Goal: Communication & Community: Answer question/provide support

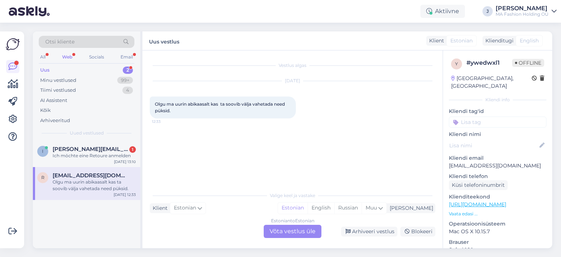
click at [64, 59] on div "Web" at bounding box center [67, 57] width 13 height 10
click at [89, 153] on div "Ich möchte eine Retoure anmelden" at bounding box center [94, 155] width 83 height 7
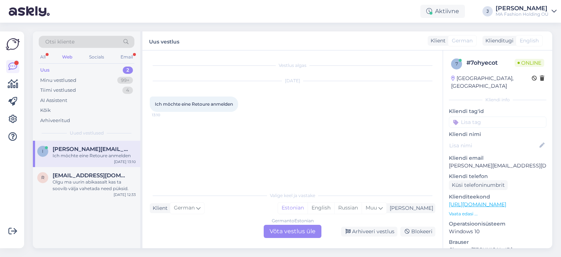
click at [293, 236] on div "German to Estonian Võta vestlus üle" at bounding box center [293, 231] width 58 height 13
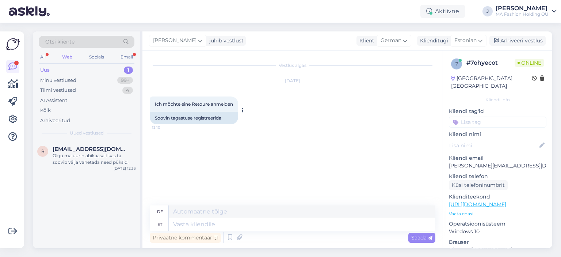
click at [210, 119] on div "Soovin tagastuse registreerida" at bounding box center [194, 118] width 88 height 12
click at [224, 117] on div "Soovin tagastuse registreerida" at bounding box center [194, 118] width 88 height 12
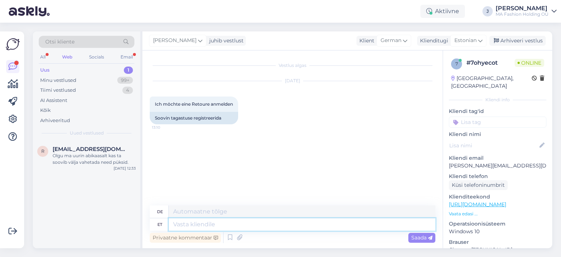
click at [229, 223] on textarea at bounding box center [302, 224] width 267 height 12
click at [475, 41] on span "Estonian" at bounding box center [466, 41] width 22 height 8
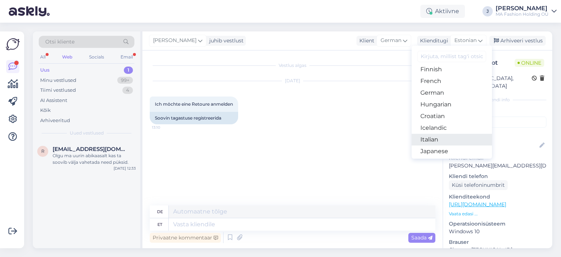
scroll to position [73, 0]
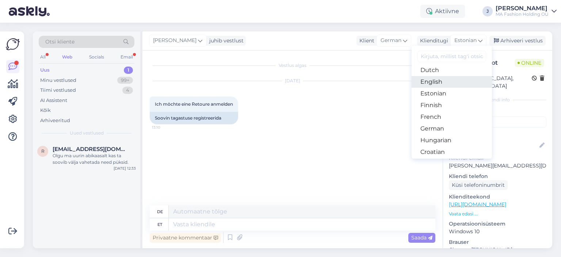
click at [450, 84] on link "English" at bounding box center [452, 82] width 80 height 12
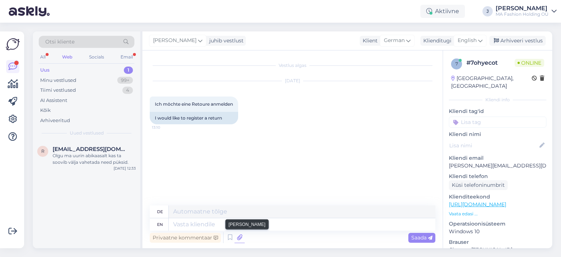
click at [239, 237] on icon at bounding box center [240, 237] width 10 height 11
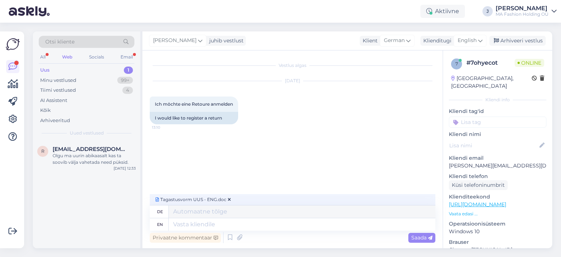
click at [189, 231] on div "Privaatne kommentaar Saada" at bounding box center [293, 238] width 286 height 14
click at [190, 231] on div "Privaatne kommentaar Saada" at bounding box center [293, 238] width 286 height 14
click at [194, 228] on textarea at bounding box center [302, 224] width 267 height 12
type textarea "Hello, t"
type textarea "Hallo,"
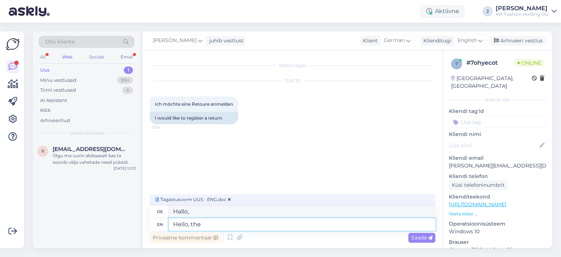
type textarea "Hello, the"
type textarea "Hallo, der"
type textarea "Hello, the return"
type textarea "Hallo, die Rückkehr"
type textarea "Hello, the return form"
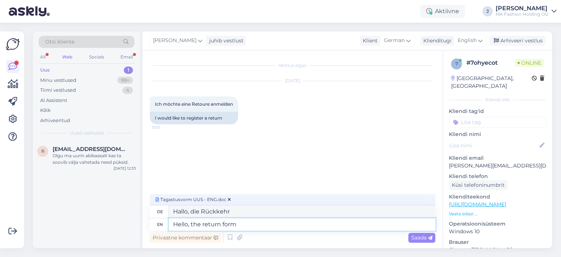
type textarea "Hallo, das Rücksendeformular"
type textarea "Hello, the return form is"
type textarea "Hallo, das Rücksendeformular ist"
type textarea "Hello, the return form is attache."
type textarea "Hallo, das Rücksendeformular ist beigefügt."
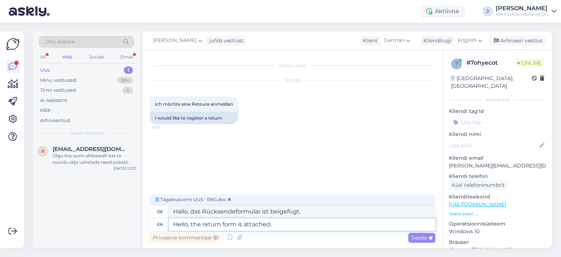
paste textarea "We do not provide a prepaid return label, as the cost of returning the item is …"
type textarea "Hello, the return form is attached. We do not provide a prepaid return label, a…"
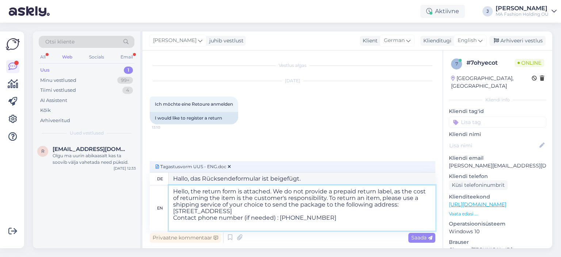
type textarea "Hallo, das Rücksendeformular ist beigefügt. Wir stellen kein vorfrankiertes Rüc…"
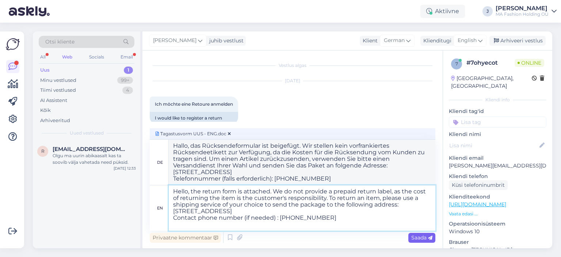
type textarea "Hello, the return form is attached. We do not provide a prepaid return label, a…"
click at [421, 236] on span "Saada" at bounding box center [421, 237] width 21 height 7
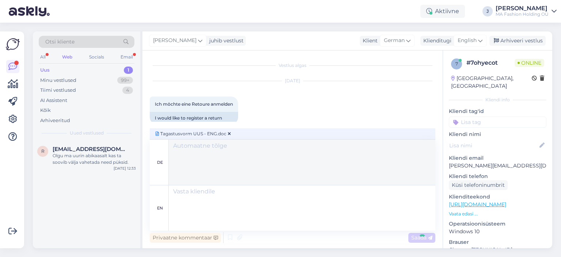
scroll to position [81, 0]
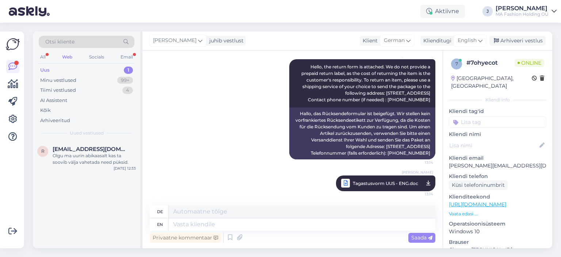
click at [106, 72] on div "Uus 1" at bounding box center [87, 70] width 96 height 10
click at [123, 56] on div "Email" at bounding box center [126, 57] width 15 height 10
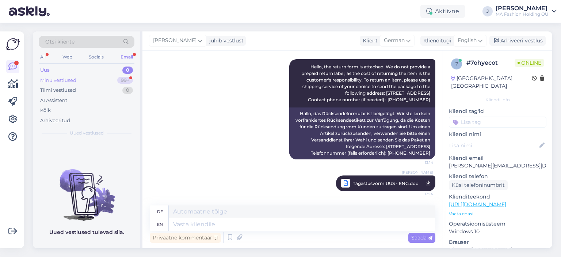
click at [97, 81] on div "Minu vestlused 99+" at bounding box center [87, 80] width 96 height 10
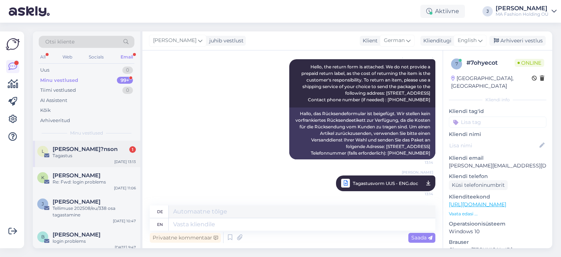
click at [90, 141] on div "[PERSON_NAME]?nson 1 Tagastus [DATE] 13:13" at bounding box center [86, 154] width 107 height 26
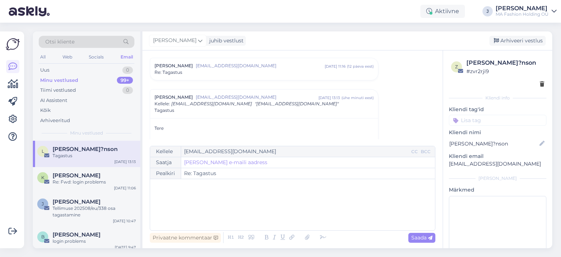
scroll to position [322, 0]
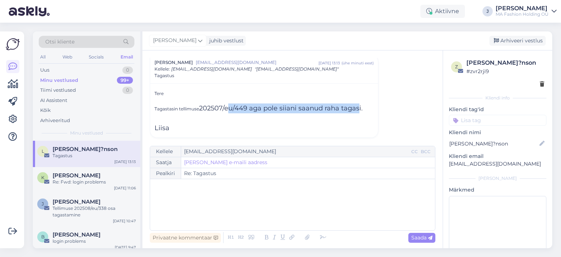
drag, startPoint x: 231, startPoint y: 109, endPoint x: 360, endPoint y: 105, distance: 128.7
click at [360, 105] on span "202507/eu/449 aga pole siiani saanud raha tagasi." at bounding box center [281, 108] width 164 height 8
click at [255, 106] on span "202507/eu/449 aga pole siiani saanud raha tagasi." at bounding box center [281, 108] width 164 height 8
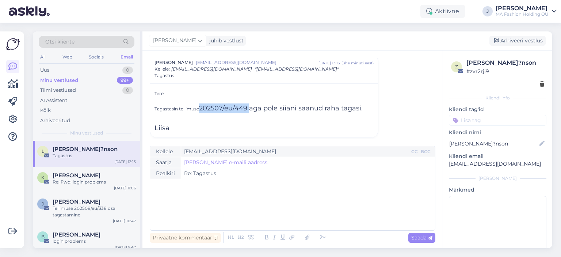
drag, startPoint x: 199, startPoint y: 103, endPoint x: 249, endPoint y: 109, distance: 50.4
click at [249, 109] on div "Tagastasin tellimuse 202507/eu/449 aga pole siiani saanud raha tagasi." at bounding box center [264, 108] width 219 height 10
click at [249, 109] on span "202507/eu/449 aga pole siiani saanud raha tagasi." at bounding box center [281, 108] width 164 height 8
drag, startPoint x: 247, startPoint y: 109, endPoint x: 202, endPoint y: 103, distance: 46.0
click at [202, 104] on span "202507/eu/449 aga pole siiani saanud raha tagasi." at bounding box center [281, 108] width 164 height 8
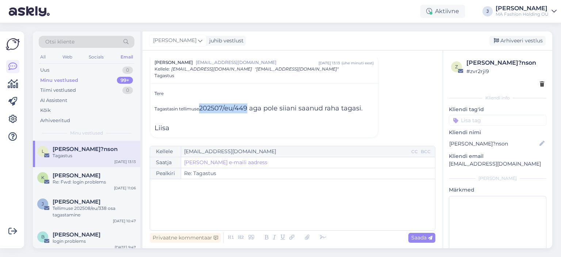
copy span "202507/eu/449"
click at [74, 48] on div "Otsi kliente" at bounding box center [87, 44] width 96 height 16
click at [71, 48] on div "Otsi kliente" at bounding box center [87, 44] width 96 height 16
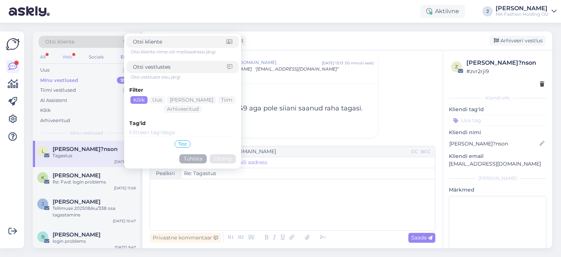
click at [71, 53] on div "Web" at bounding box center [67, 57] width 13 height 10
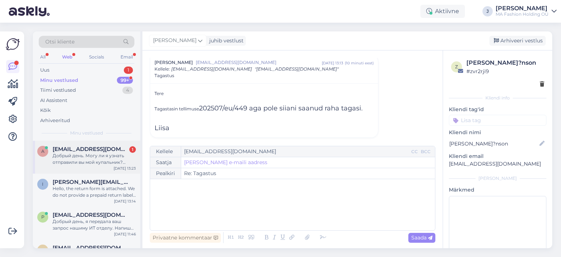
click at [84, 168] on div "a [EMAIL_ADDRESS][DOMAIN_NAME] 1 Добрый день. Могу ли я узнать отправили вы мой…" at bounding box center [86, 157] width 107 height 33
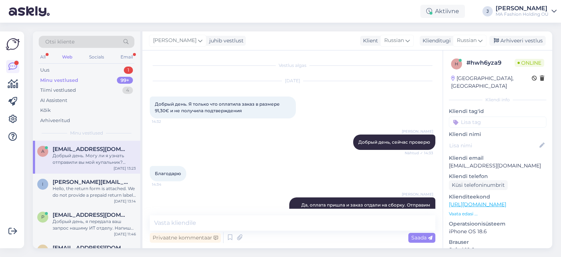
scroll to position [571, 0]
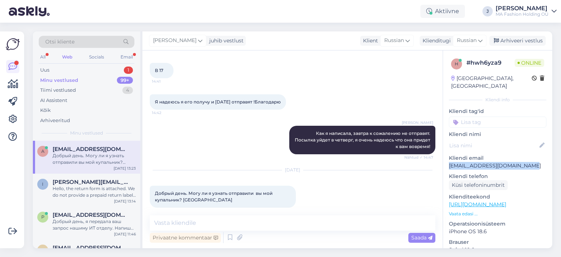
drag, startPoint x: 534, startPoint y: 157, endPoint x: 447, endPoint y: 160, distance: 86.7
click at [447, 160] on div "h # hwh6yza9 Online [GEOGRAPHIC_DATA], [GEOGRAPHIC_DATA] Kliendi info Kliendi t…" at bounding box center [497, 204] width 109 height 308
copy p "[EMAIL_ADDRESS][DOMAIN_NAME]"
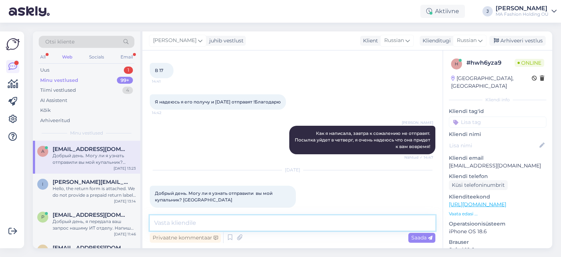
click at [234, 227] on textarea at bounding box center [293, 222] width 286 height 15
type textarea "д"
type textarea "Добрый день, сейчас посмотрю"
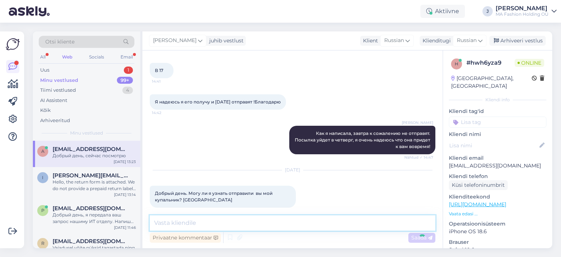
scroll to position [603, 0]
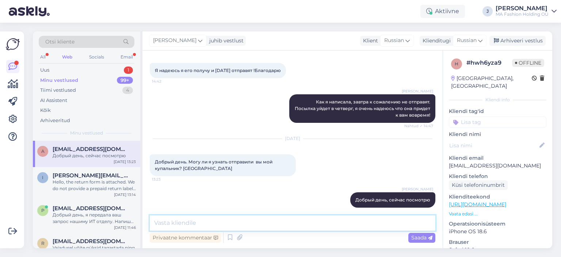
click at [191, 227] on textarea at bounding box center [293, 222] width 286 height 15
paste textarea "05605564953809"
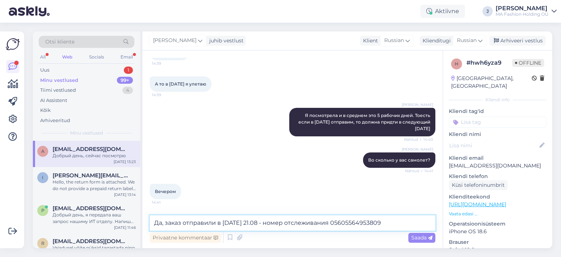
scroll to position [420, 0]
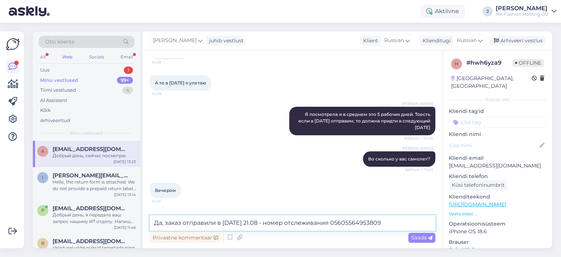
click at [393, 222] on textarea "Да, заказ отправили в [DATE] 21.08 - номер отслеживания 05605564953809" at bounding box center [293, 222] width 286 height 15
type textarea "Да, заказ отправили в [DATE] 21.08 - номер отслеживания 05605564953809"
click at [419, 244] on div "Privaatne kommentaar Saada" at bounding box center [293, 238] width 286 height 14
click at [418, 240] on span "Saada" at bounding box center [421, 237] width 21 height 7
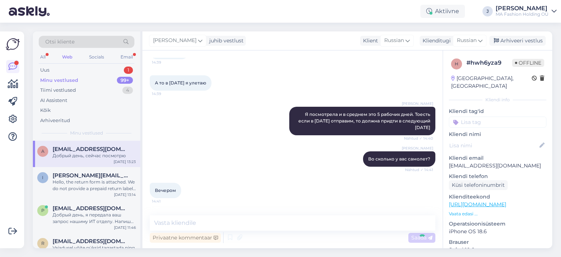
scroll to position [641, 0]
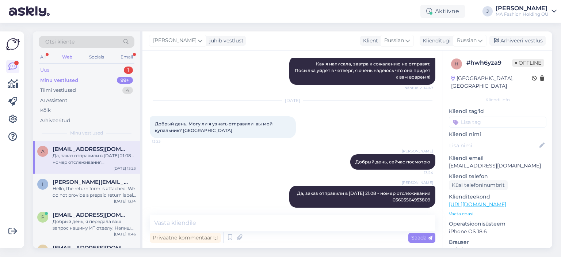
click at [100, 72] on div "Uus 1" at bounding box center [87, 70] width 96 height 10
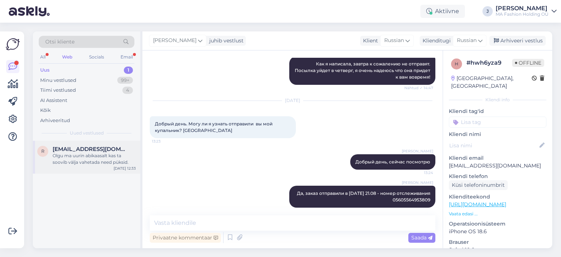
click at [107, 156] on div "Olgu ma uurin abikaasalt kas ta soovib välja vahetada need püksid." at bounding box center [94, 158] width 83 height 13
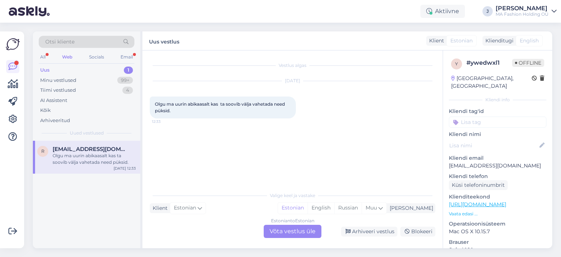
scroll to position [0, 0]
click at [88, 73] on div "Uus 1" at bounding box center [87, 70] width 96 height 10
click at [90, 83] on div "Minu vestlused 99+" at bounding box center [87, 80] width 96 height 10
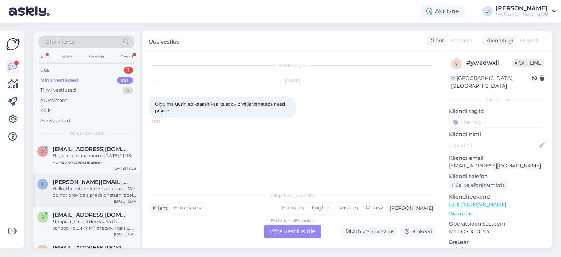
click at [86, 174] on div "i [EMAIL_ADDRESS][DOMAIN_NAME] Hello, the return form is attached. We do not pr…" at bounding box center [86, 190] width 107 height 33
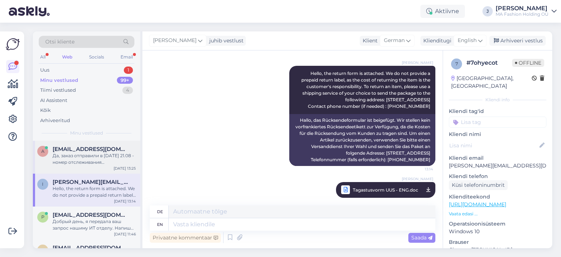
click at [85, 167] on div "a [EMAIL_ADDRESS][DOMAIN_NAME] Да, заказ отправили в [DATE] 21.08 - номер отсле…" at bounding box center [86, 157] width 107 height 33
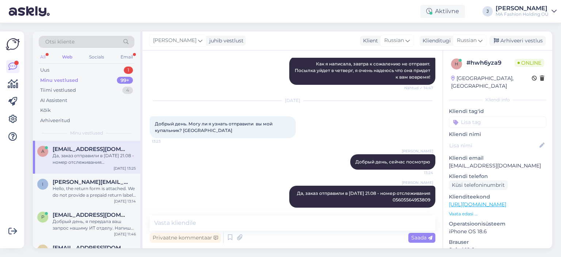
click at [47, 53] on div "All" at bounding box center [43, 57] width 8 height 10
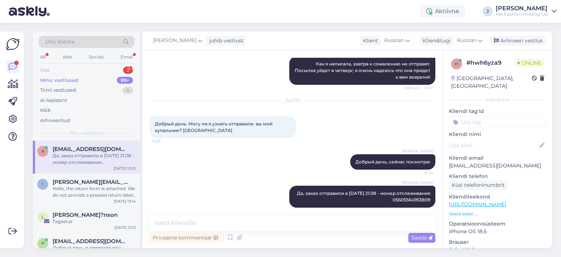
click at [64, 69] on div "Uus 2" at bounding box center [87, 70] width 96 height 10
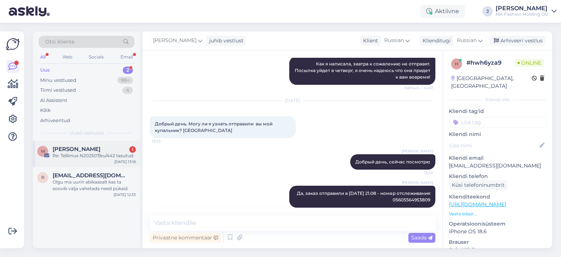
click at [66, 149] on span "[PERSON_NAME]" at bounding box center [77, 149] width 48 height 7
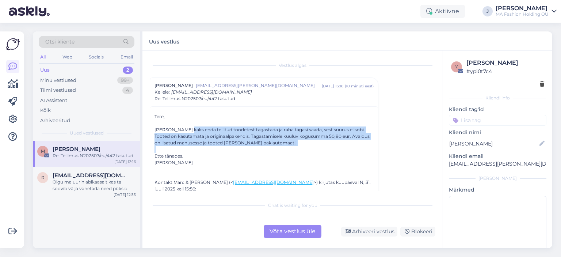
drag, startPoint x: 186, startPoint y: 127, endPoint x: 286, endPoint y: 146, distance: 102.3
click at [286, 146] on div "[PERSON_NAME], [PERSON_NAME] kaks enda tellitud toodetest tagastada ja raha tag…" at bounding box center [264, 142] width 219 height 59
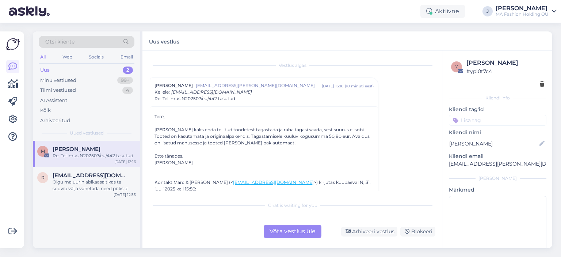
click at [297, 231] on div "Võta vestlus üle" at bounding box center [293, 231] width 58 height 13
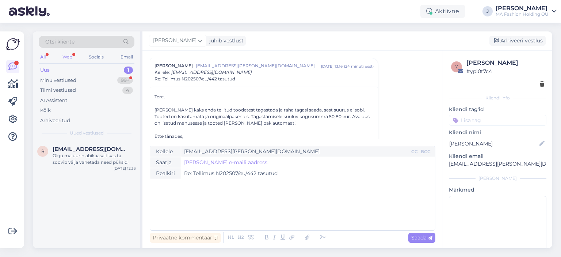
click at [74, 54] on div "Web" at bounding box center [67, 57] width 13 height 10
click at [89, 80] on div "Minu vestlused 99+" at bounding box center [87, 80] width 96 height 10
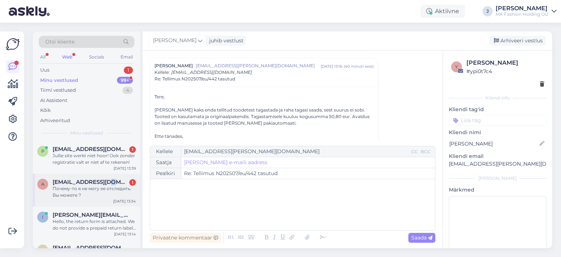
click at [107, 177] on div "a [EMAIL_ADDRESS][DOMAIN_NAME] 1 Почему-то я не могу ее отследить. Вы можете ? …" at bounding box center [86, 190] width 107 height 33
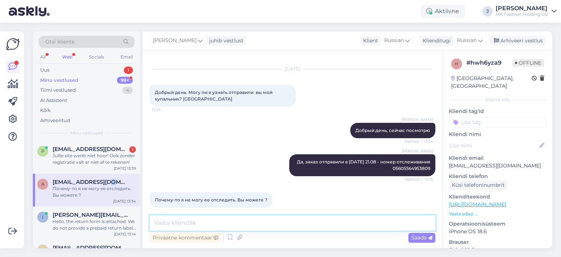
click at [253, 229] on textarea at bounding box center [293, 222] width 286 height 15
click at [253, 224] on textarea at bounding box center [293, 222] width 286 height 15
type textarea "В"
paste textarea "[URL][DOMAIN_NAME]"
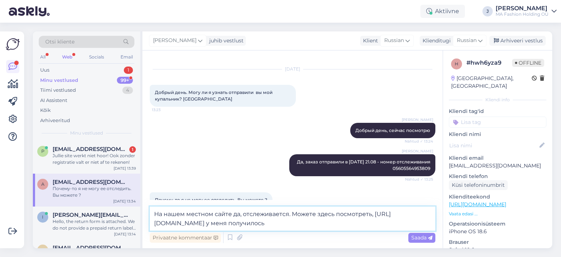
type textarea "На нашем местном сайте да, отслеживается. Можете здесь посмотреть, [URL][DOMAIN…"
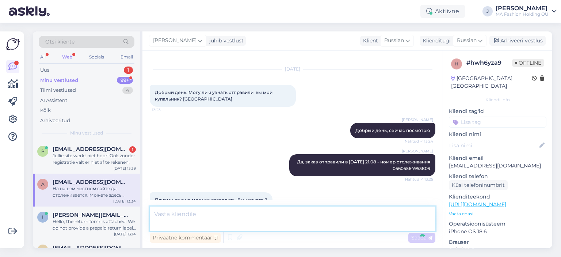
scroll to position [723, 0]
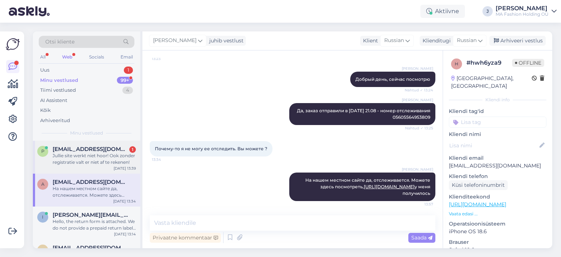
click at [107, 162] on div "Jullie site werkt niet hoor! Ook zonder registratie valt er niet af te rekenen!" at bounding box center [94, 158] width 83 height 13
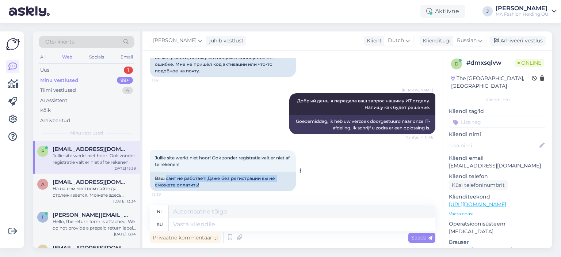
drag, startPoint x: 231, startPoint y: 183, endPoint x: 160, endPoint y: 175, distance: 70.9
click at [161, 175] on div "Ваш сайт не работает! Даже без регистрации вы не сможете оплатить!" at bounding box center [223, 181] width 146 height 19
click at [186, 181] on div "Ваш сайт не работает! Даже без регистрации вы не сможете оплатить!" at bounding box center [223, 181] width 146 height 19
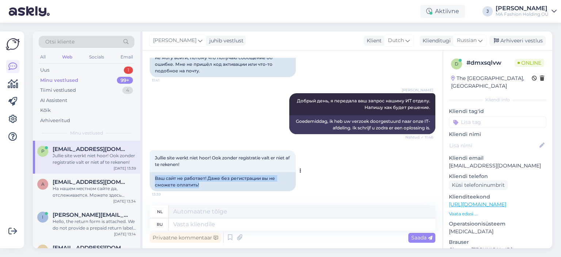
click at [186, 181] on div "Ваш сайт не работает! Даже без регистрации вы не сможете оплатить!" at bounding box center [223, 181] width 146 height 19
click at [198, 183] on div "Ваш сайт не работает! Даже без регистрации вы не сможете оплатить!" at bounding box center [223, 181] width 146 height 19
click at [204, 185] on div "Ваш сайт не работает! Даже без регистрации вы не сможете оплатить!" at bounding box center [223, 181] width 146 height 19
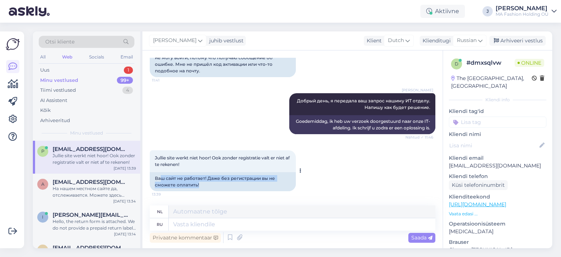
drag, startPoint x: 205, startPoint y: 185, endPoint x: 159, endPoint y: 177, distance: 46.0
click at [160, 177] on div "Ваш сайт не работает! Даже без регистрации вы не сможете оплатить!" at bounding box center [223, 181] width 146 height 19
click at [198, 180] on div "Ваш сайт не работает! Даже без регистрации вы не сможете оплатить!" at bounding box center [223, 181] width 146 height 19
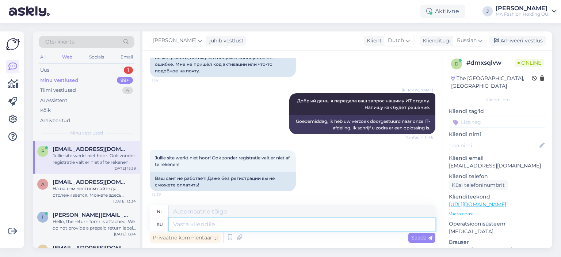
click at [247, 226] on textarea at bounding box center [302, 224] width 267 height 12
type textarea "Мо"
type textarea "Mo"
type textarea "Можете"
type textarea "Je kan"
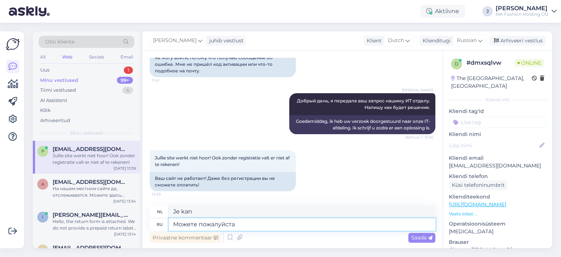
type textarea "Можете пожалуйста"
type textarea "Mag ik alsjeblieft?"
type textarea "Можете пожалуйста сказать"
type textarea "Kunt u mij dat vertellen?"
type textarea "Можете пожалуйста сказать на"
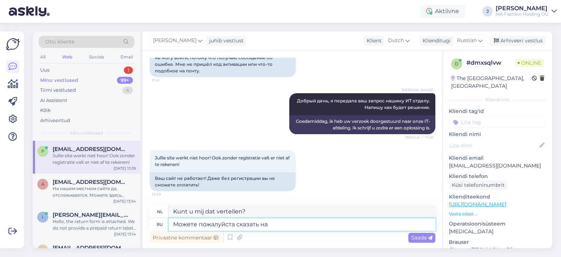
type textarea "Kun je me alsjeblieft vertellen"
type textarea "Можете пожалуйста сказать на каком"
type textarea "Kunt u mij vertellen [PERSON_NAME]?"
type textarea "Можете пожалуйста сказать на каком этапе п"
type textarea "Kunt u mij vertellen in [PERSON_NAME][GEOGRAPHIC_DATA]?"
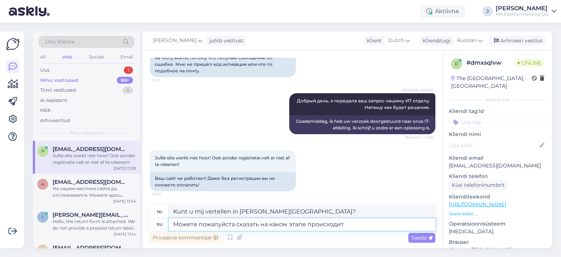
type textarea "Можете пожалуйста сказать на каком этапе происходит и"
type textarea "Kunt u mij vertellen in [PERSON_NAME][GEOGRAPHIC_DATA] dit gebeurt?"
type textarea "Можете пожалуйста сказать на каком этапе происходит ошибка?"
type textarea "Kunt u mij vertellen in [PERSON_NAME][GEOGRAPHIC_DATA] de fout optreedt?"
type textarea "Можете пожалуйста сказать на каком этапе происходит ошибка? Оформить заказ"
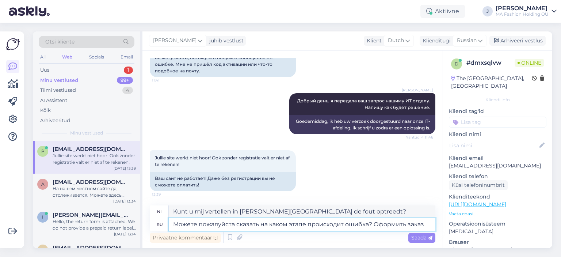
type textarea "Kunt u mij vertellen in [PERSON_NAME][GEOGRAPHIC_DATA] de fout optreedt? Plaats…"
type textarea "Можете пожалуйста сказать на каком этапе происходит ошибка? Оформить заказ а"
type textarea "Kunt u mij vertellen in [PERSON_NAME][GEOGRAPHIC_DATA] de fout optreedt? Betale…"
type textarea "Можете пожалуйста сказать на каком этапе происходит ошибка? Оформить заказ и"
type textarea "Kunt u mij vertellen in [PERSON_NAME][GEOGRAPHIC_DATA] de fout optreedt? Plaats…"
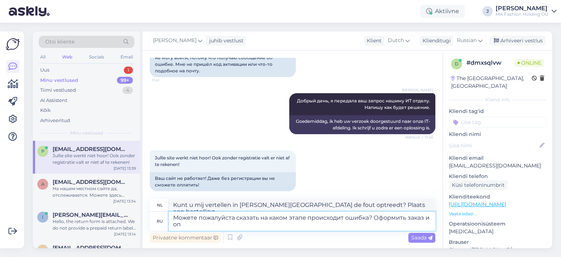
type textarea "Можете пожалуйста сказать на каком этапе происходит ошибка? Оформить заказ и опт"
type textarea "Kunt u mij vertellen in [PERSON_NAME][GEOGRAPHIC_DATA] de fout optreedt?"
type textarea "Можете пожалуйста сказать на каком этапе происходит ошибка? Оформить заказ и оп…"
type textarea "Kunt u mij vertellen in [PERSON_NAME][GEOGRAPHIC_DATA] de fout optreedt? Plaats…"
type textarea "Можете пожалуйста сказать на каком этапе происходит ошибка? Оформить заказ и оп…"
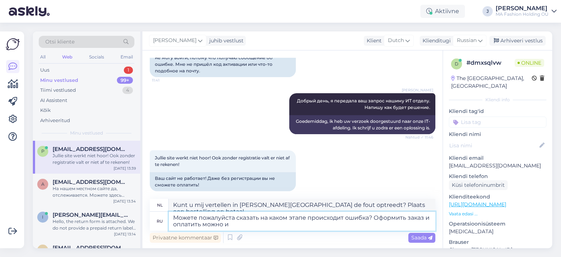
type textarea "Kunt u mij vertellen in [PERSON_NAME][GEOGRAPHIC_DATA] de fout optreedt? U kunt…"
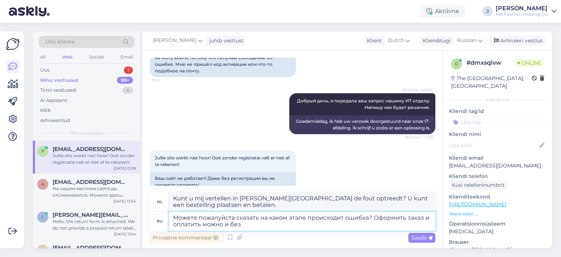
type textarea "Можете пожалуйста сказать на каком этапе происходит ошибка? Оформить заказ и оп…"
type textarea "Kunt u mij vertellen in [PERSON_NAME][GEOGRAPHIC_DATA] de fout optreedt? U kunt…"
type textarea "Можете пожалуйста сказать на каком этапе происходит ошибка? Оформить заказ и оп…"
type textarea "Kunt u mij vertellen in [PERSON_NAME][GEOGRAPHIC_DATA] de fout optreedt? U kunt…"
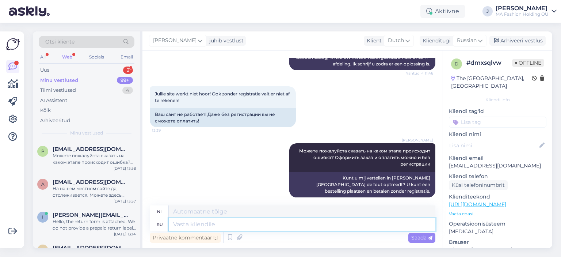
scroll to position [150, 0]
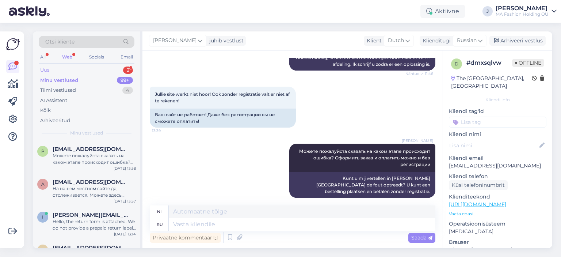
click at [91, 73] on div "Uus 2" at bounding box center [87, 70] width 96 height 10
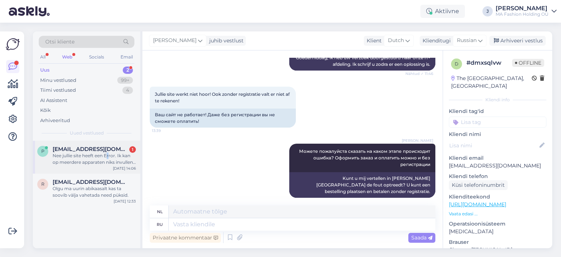
click at [109, 155] on div "Nee jullie site heeft een Error. Ik kan op meerdere apparaten niks invullen. Ge…" at bounding box center [94, 158] width 83 height 13
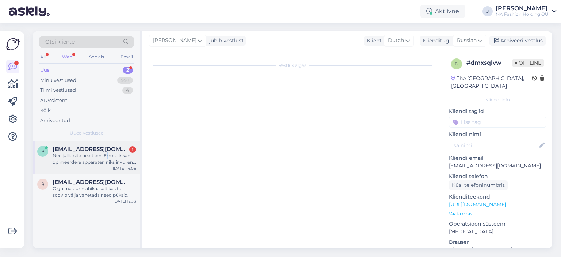
scroll to position [0, 0]
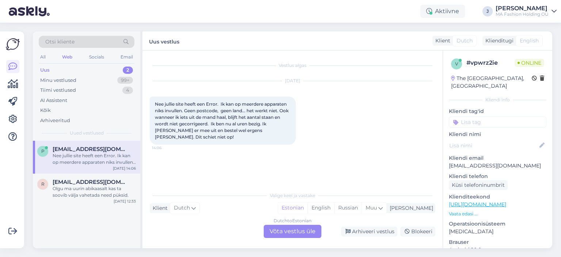
click at [296, 229] on div "Dutch to Estonian Võta vestlus üle" at bounding box center [293, 231] width 58 height 13
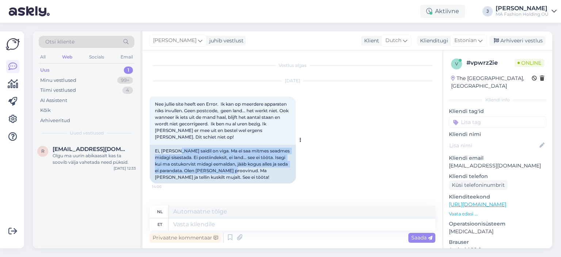
drag, startPoint x: 246, startPoint y: 166, endPoint x: 166, endPoint y: 142, distance: 83.7
click at [167, 145] on div "Ei, [PERSON_NAME] saidil on viga. Ma ei saa mitmes seadmes midagi sisestada. Ei…" at bounding box center [223, 164] width 146 height 39
click at [196, 148] on div "Ei, [PERSON_NAME] saidil on viga. Ma ei saa mitmes seadmes midagi sisestada. Ei…" at bounding box center [223, 164] width 146 height 39
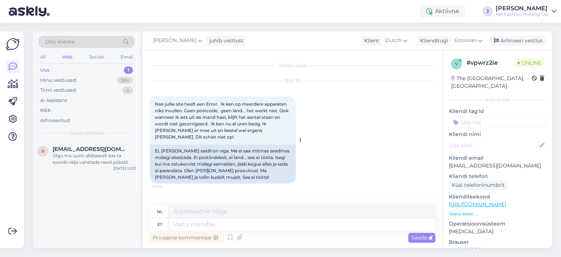
drag, startPoint x: 223, startPoint y: 163, endPoint x: 225, endPoint y: 166, distance: 4.0
click at [224, 165] on div "Ei, [PERSON_NAME] saidil on viga. Ma ei saa mitmes seadmes midagi sisestada. Ei…" at bounding box center [223, 164] width 146 height 39
drag, startPoint x: 228, startPoint y: 171, endPoint x: 158, endPoint y: 139, distance: 76.9
click at [158, 139] on body "Aktiivne J [PERSON_NAME] MA Fashion Holding OÜ Võimalused Veendu, et [PERSON_NA…" at bounding box center [280, 128] width 561 height 257
click at [175, 154] on div "Ei, [PERSON_NAME] saidil on viga. Ma ei saa mitmes seadmes midagi sisestada. Ei…" at bounding box center [223, 164] width 146 height 39
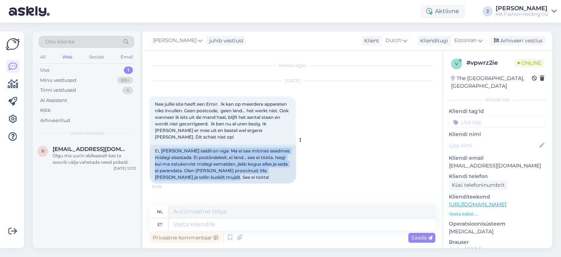
drag, startPoint x: 160, startPoint y: 145, endPoint x: 235, endPoint y: 170, distance: 78.2
click at [235, 170] on div "Ei, [PERSON_NAME] saidil on viga. Ma ei saa mitmes seadmes midagi sisestada. Ei…" at bounding box center [223, 164] width 146 height 39
drag, startPoint x: 235, startPoint y: 170, endPoint x: 153, endPoint y: 142, distance: 86.6
click at [153, 145] on div "Ei, [PERSON_NAME] saidil on viga. Ma ei saa mitmes seadmes midagi sisestada. Ei…" at bounding box center [223, 164] width 146 height 39
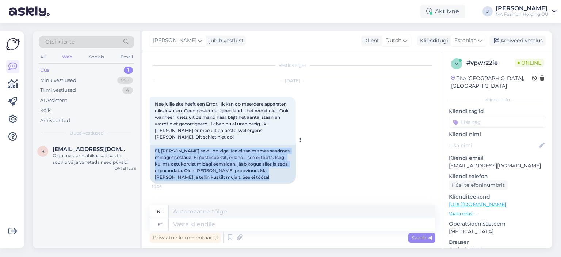
click at [166, 147] on div "Ei, [PERSON_NAME] saidil on viga. Ma ei saa mitmes seadmes midagi sisestada. Ei…" at bounding box center [223, 164] width 146 height 39
drag, startPoint x: 161, startPoint y: 144, endPoint x: 242, endPoint y: 172, distance: 85.9
click at [242, 172] on div "Ei, [PERSON_NAME] saidil on viga. Ma ei saa mitmes seadmes midagi sisestada. Ei…" at bounding box center [223, 164] width 146 height 39
drag, startPoint x: 242, startPoint y: 172, endPoint x: 142, endPoint y: 139, distance: 105.3
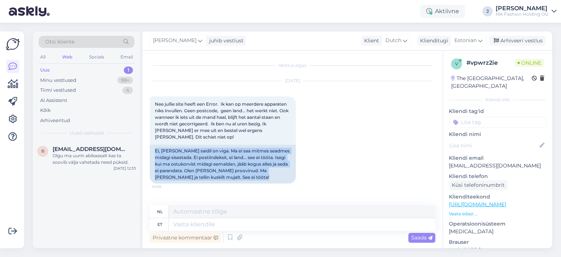
click at [143, 140] on div "Vestlus algas [DATE] Nee jullie site heeft een Error. Ik kan op meerdere appara…" at bounding box center [293, 149] width 300 height 198
click at [203, 159] on div "Ei, [PERSON_NAME] saidil on viga. Ma ei saa mitmes seadmes midagi sisestada. Ei…" at bounding box center [223, 164] width 146 height 39
drag, startPoint x: 228, startPoint y: 174, endPoint x: 152, endPoint y: 143, distance: 81.6
click at [152, 145] on div "Ei, [PERSON_NAME] saidil on viga. Ma ei saa mitmes seadmes midagi sisestada. Ei…" at bounding box center [223, 164] width 146 height 39
click at [174, 149] on div "Ei, [PERSON_NAME] saidil on viga. Ma ei saa mitmes seadmes midagi sisestada. Ei…" at bounding box center [223, 164] width 146 height 39
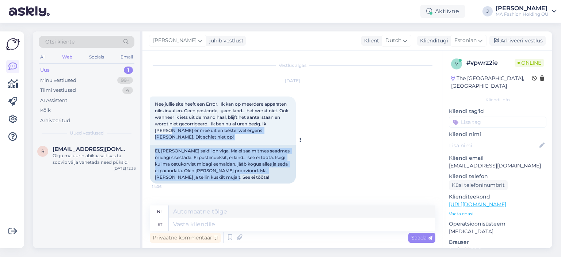
drag, startPoint x: 227, startPoint y: 173, endPoint x: 153, endPoint y: 138, distance: 80.8
click at [151, 134] on div "Nee jullie site heeft een Error. Ik kan op meerdere apparaten niks invullen. Ge…" at bounding box center [223, 139] width 146 height 87
click at [161, 146] on div "Ei, [PERSON_NAME] saidil on viga. Ma ei saa mitmes seadmes midagi sisestada. Ei…" at bounding box center [223, 164] width 146 height 39
drag, startPoint x: 155, startPoint y: 142, endPoint x: 222, endPoint y: 170, distance: 72.6
click at [222, 170] on div "Ei, [PERSON_NAME] saidil on viga. Ma ei saa mitmes seadmes midagi sisestada. Ei…" at bounding box center [223, 164] width 146 height 39
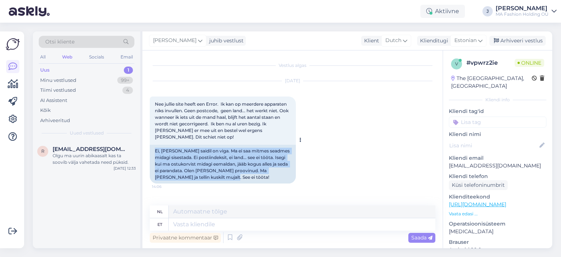
click at [222, 170] on div "Ei, [PERSON_NAME] saidil on viga. Ma ei saa mitmes seadmes midagi sisestada. Ei…" at bounding box center [223, 164] width 146 height 39
drag, startPoint x: 221, startPoint y: 171, endPoint x: 150, endPoint y: 136, distance: 79.1
click at [150, 136] on div "Nee jullie site heeft een Error. Ik kan op meerdere apparaten niks invullen. Ge…" at bounding box center [223, 139] width 146 height 87
click at [216, 168] on div "Ei, [PERSON_NAME] saidil on viga. Ma ei saa mitmes seadmes midagi sisestada. Ei…" at bounding box center [223, 164] width 146 height 39
drag, startPoint x: 221, startPoint y: 171, endPoint x: 151, endPoint y: 139, distance: 77.5
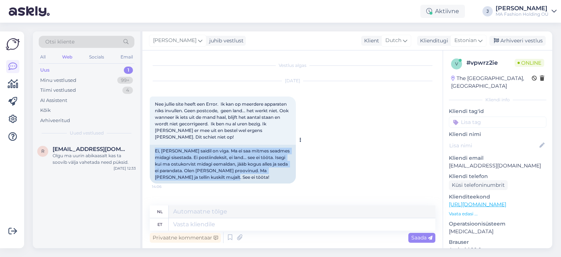
click at [151, 137] on div "Nee jullie site heeft een Error. Ik kan op meerdere apparaten niks invullen. Ge…" at bounding box center [223, 139] width 146 height 87
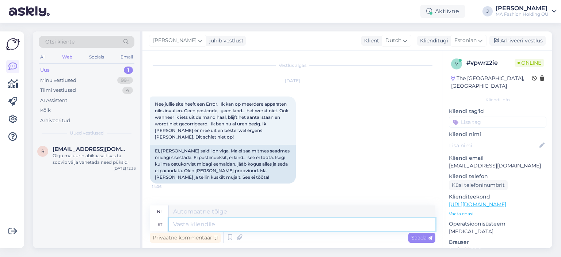
click at [212, 224] on textarea at bounding box center [302, 224] width 267 height 12
paste textarea "Kõige kiirem lahendus praegu oleks see, et ma koostan teile käsitsi tellimuse j…"
type textarea "Kõige kiirem lahendus praegu oleks see, et ma koostan teile käsitsi tellimuse j…"
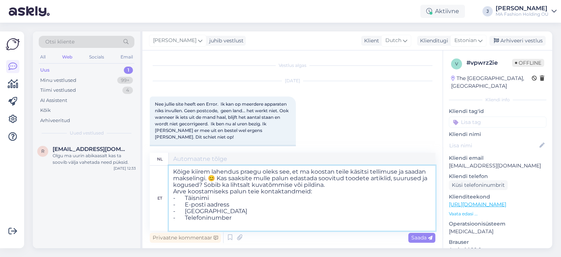
type textarea "De snelste oplossing is nu dat ik handmatig een bestelling voor je aanmaak en j…"
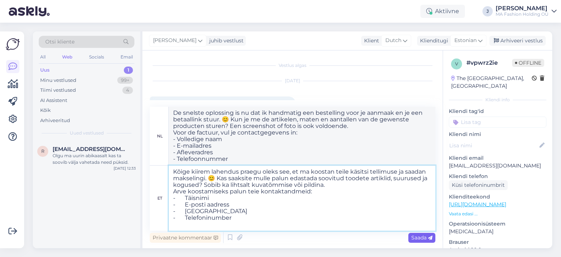
type textarea "Kõige kiirem lahendus praegu oleks see, et ma koostan teile käsitsi tellimuse j…"
click at [413, 235] on span "Saada" at bounding box center [421, 237] width 21 height 7
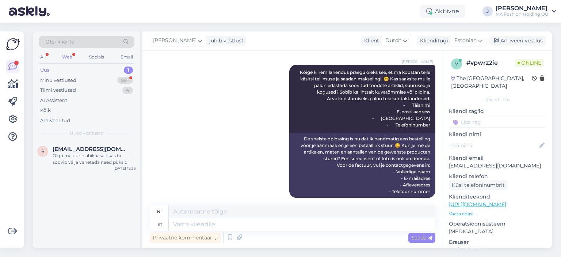
scroll to position [251, 0]
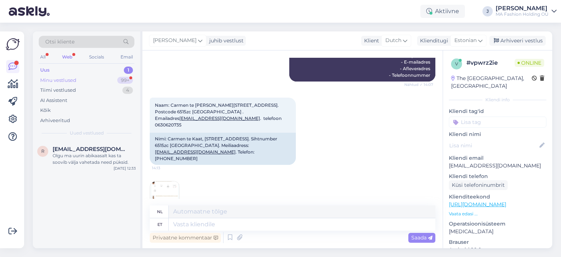
click at [94, 84] on div "Minu vestlused 99+" at bounding box center [87, 80] width 96 height 10
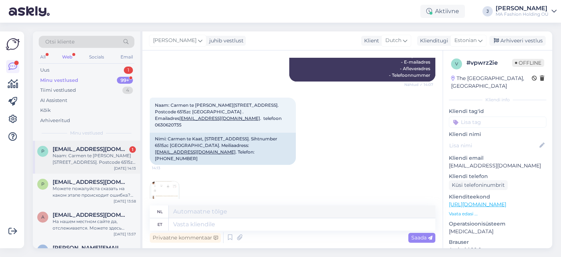
click at [86, 163] on div "Naam: Carmen te [PERSON_NAME][STREET_ADDRESS]. Postcode 6515zc [GEOGRAPHIC_DATA…" at bounding box center [94, 158] width 83 height 13
click at [173, 181] on img at bounding box center [164, 195] width 29 height 29
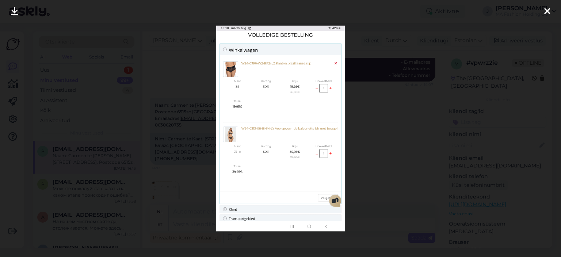
click at [372, 127] on div at bounding box center [280, 128] width 561 height 257
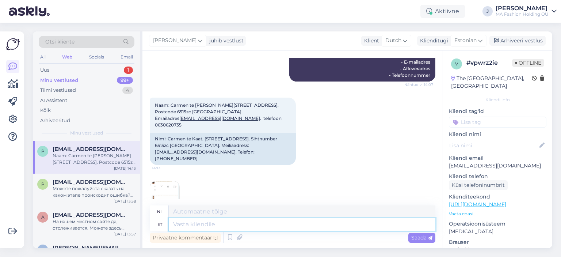
click at [265, 224] on textarea at bounding box center [302, 224] width 267 height 12
type textarea "щ"
type textarea "okei"
type textarea "Oké"
type textarea "okei,"
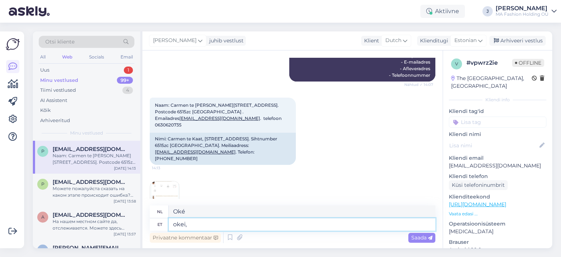
type textarea "Oké,"
type textarea "o"
type textarea "kohe"
type textarea "onmiddellijk"
type textarea "kohe saadan"
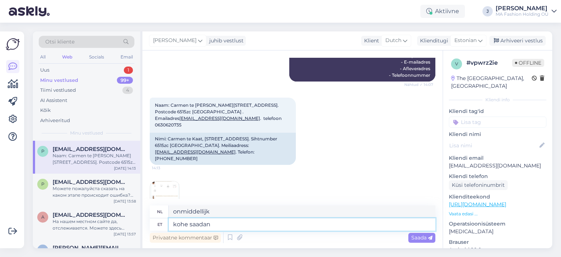
type textarea "Ik stuur het meteen."
type textarea "kohe saadan kinnituse ja"
type textarea "Ik stuur onmiddellijk een bevestiging en"
type textarea "kohe saadan kinnituse ja makselinki"
type textarea "Ik stuur je direct een bevestigings- en betalingslink."
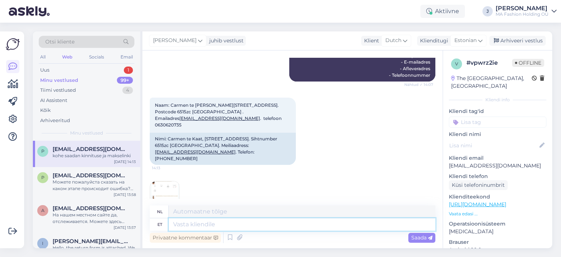
scroll to position [295, 0]
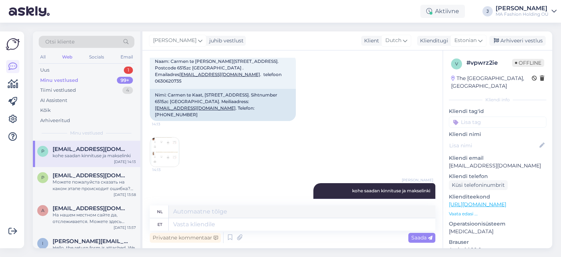
click at [163, 143] on img at bounding box center [164, 151] width 29 height 29
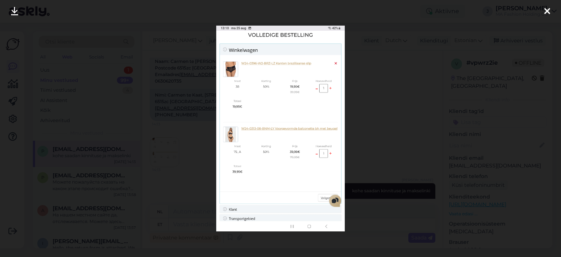
click at [347, 122] on div at bounding box center [280, 128] width 561 height 257
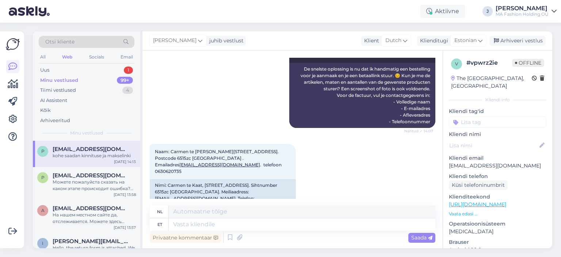
scroll to position [222, 0]
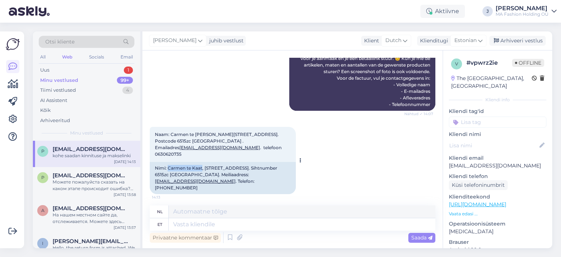
drag, startPoint x: 203, startPoint y: 156, endPoint x: 168, endPoint y: 155, distance: 34.7
click at [168, 162] on div "Nimi: Carmen te Kaat, [STREET_ADDRESS]. Sihtnumber 6515zc [GEOGRAPHIC_DATA]. Me…" at bounding box center [223, 178] width 146 height 32
copy div "Carmen te Kaat"
drag, startPoint x: 208, startPoint y: 163, endPoint x: 262, endPoint y: 164, distance: 54.1
click at [262, 164] on div "Nimi: Carmen te Kaat, [STREET_ADDRESS]. Sihtnumber 6515zc [GEOGRAPHIC_DATA]. Me…" at bounding box center [223, 178] width 146 height 32
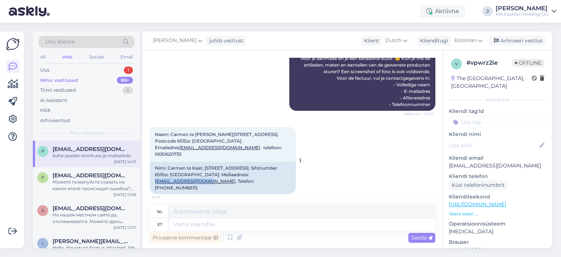
copy link "[EMAIL_ADDRESS][DOMAIN_NAME]"
click at [170, 170] on div "Nimi: Carmen te Kaat, [STREET_ADDRESS]. Sihtnumber 6515zc [GEOGRAPHIC_DATA]. Me…" at bounding box center [223, 178] width 146 height 32
copy div "0630620735"
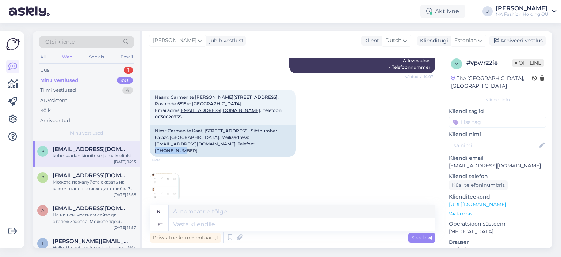
scroll to position [295, 0]
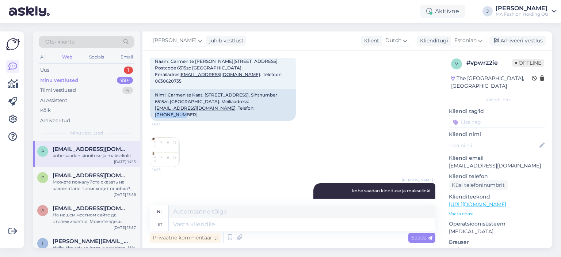
click at [174, 137] on img at bounding box center [164, 151] width 29 height 29
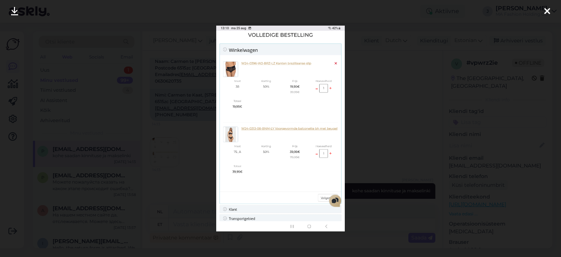
click at [358, 92] on div at bounding box center [280, 128] width 561 height 257
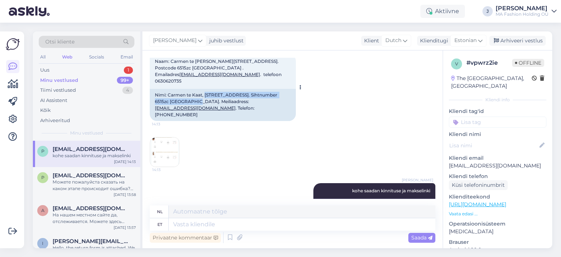
drag, startPoint x: 177, startPoint y: 87, endPoint x: 206, endPoint y: 80, distance: 30.2
click at [206, 89] on div "Nimi: Carmen te Kaat, [STREET_ADDRESS]. Sihtnumber 6515zc [GEOGRAPHIC_DATA]. Me…" at bounding box center [223, 105] width 146 height 32
copy div "[PERSON_NAME][STREET_ADDRESS]. Sihtnumber 6515zc [GEOGRAPHIC_DATA]"
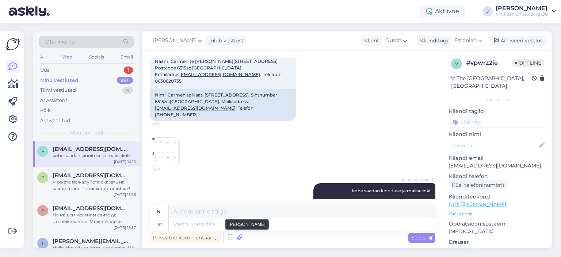
click at [241, 234] on icon at bounding box center [240, 237] width 10 height 11
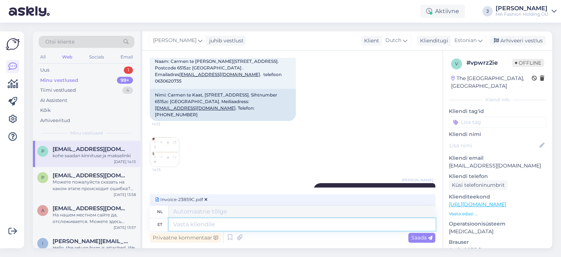
click at [228, 222] on textarea at bounding box center [302, 224] width 267 height 12
paste textarea "[URL][DOMAIN_NAME]"
type textarea "[URL][DOMAIN_NAME]"
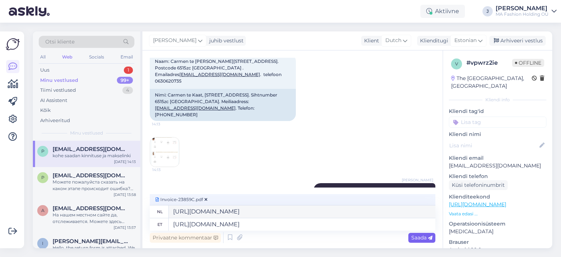
click at [418, 240] on span "Saada" at bounding box center [421, 237] width 21 height 7
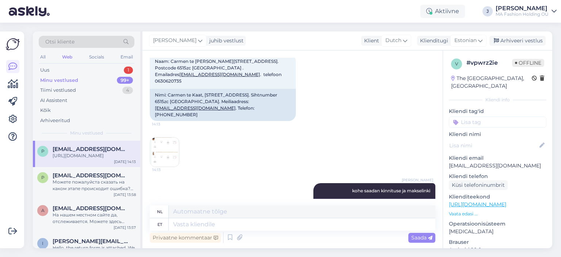
scroll to position [371, 0]
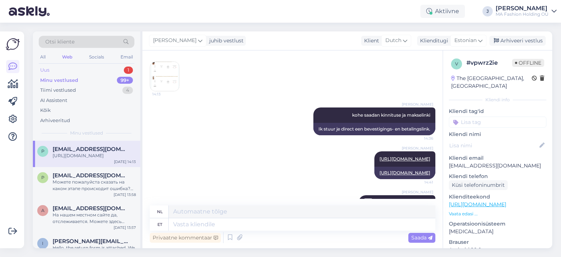
click at [125, 68] on div "1" at bounding box center [128, 70] width 9 height 7
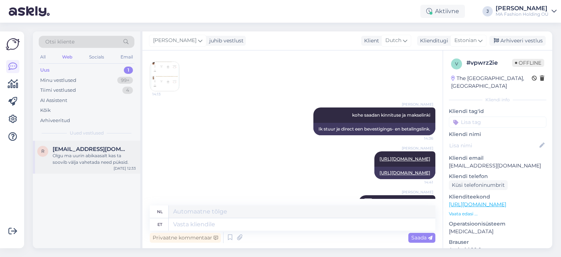
click at [111, 151] on span "[EMAIL_ADDRESS][DOMAIN_NAME]" at bounding box center [91, 149] width 76 height 7
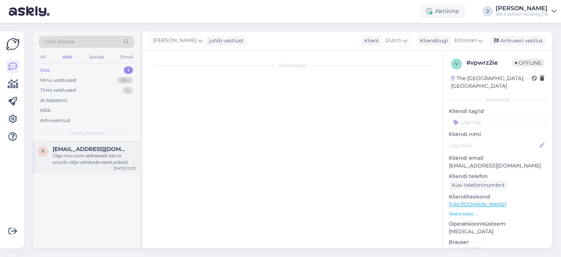
scroll to position [0, 0]
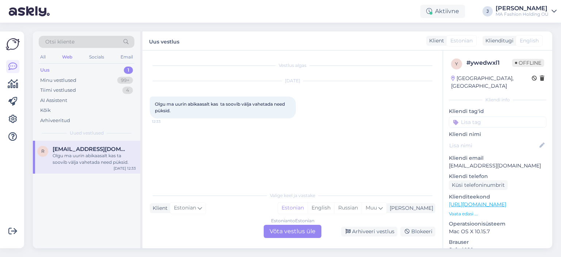
click at [280, 232] on div "Estonian to Estonian Võta vestlus üle" at bounding box center [293, 231] width 58 height 13
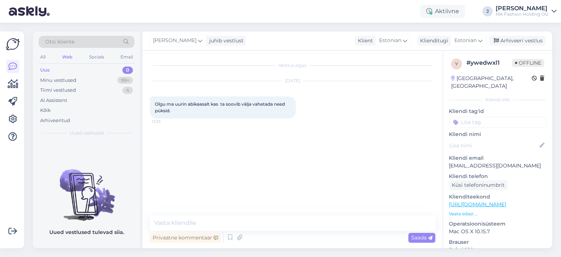
drag, startPoint x: 53, startPoint y: 50, endPoint x: 54, endPoint y: 55, distance: 4.9
click at [55, 52] on div "Otsi kliente All Web Socials Email Uus 0 Minu vestlused 99+ Tiimi vestlused 4 A…" at bounding box center [86, 85] width 107 height 109
click at [52, 56] on div "All Web Socials Email" at bounding box center [87, 57] width 96 height 11
click at [48, 58] on div "All Web Socials Email" at bounding box center [87, 57] width 96 height 11
